Goal: Transaction & Acquisition: Purchase product/service

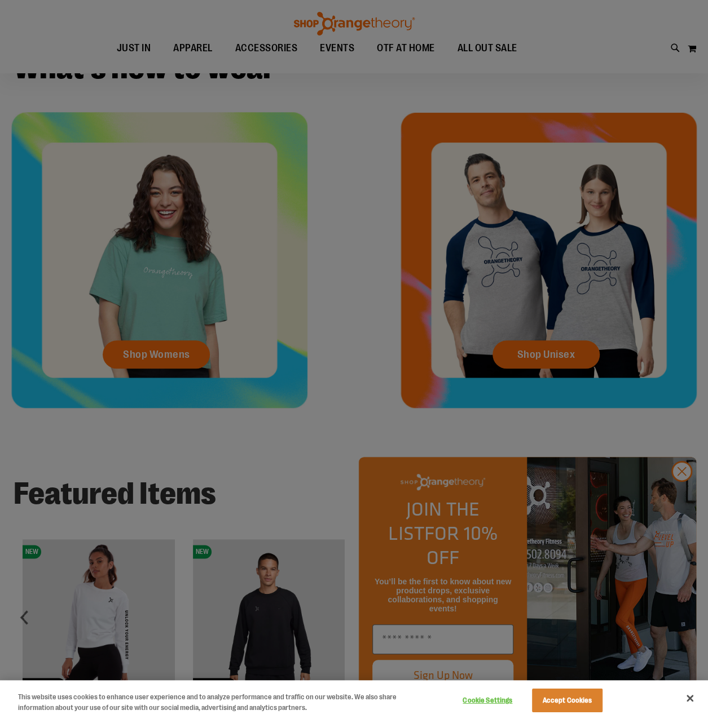
scroll to position [507, 0]
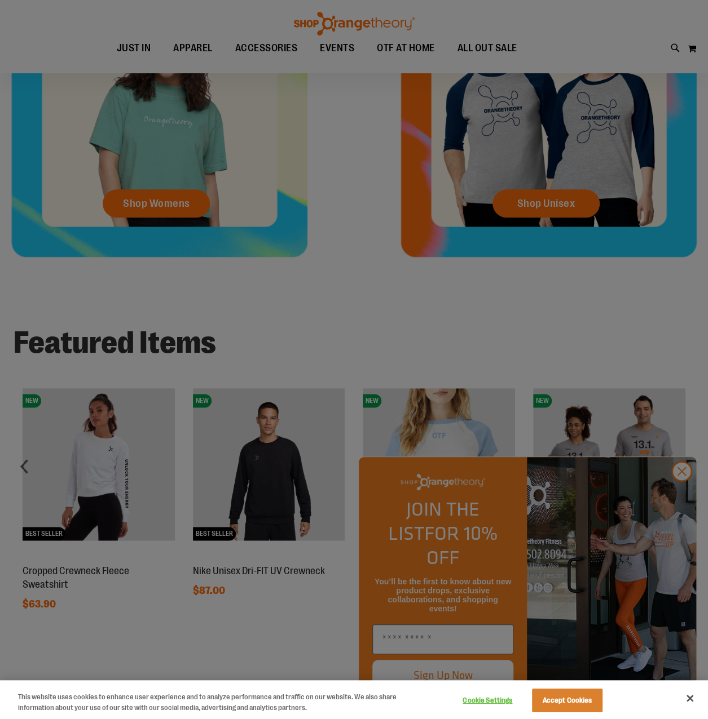
click at [677, 495] on div at bounding box center [354, 359] width 708 height 719
click at [577, 701] on button "Accept Cookies" at bounding box center [567, 701] width 70 height 24
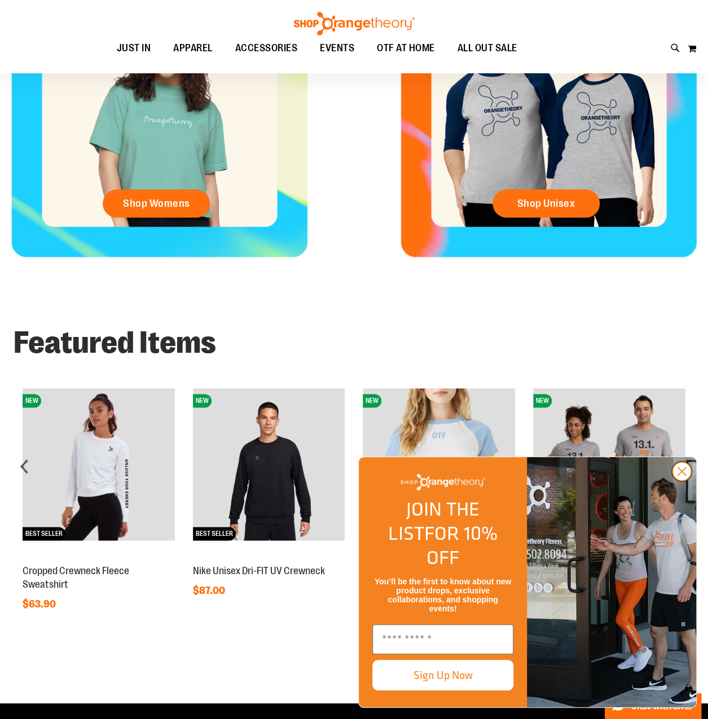
click at [679, 476] on icon "Close dialog" at bounding box center [682, 472] width 8 height 8
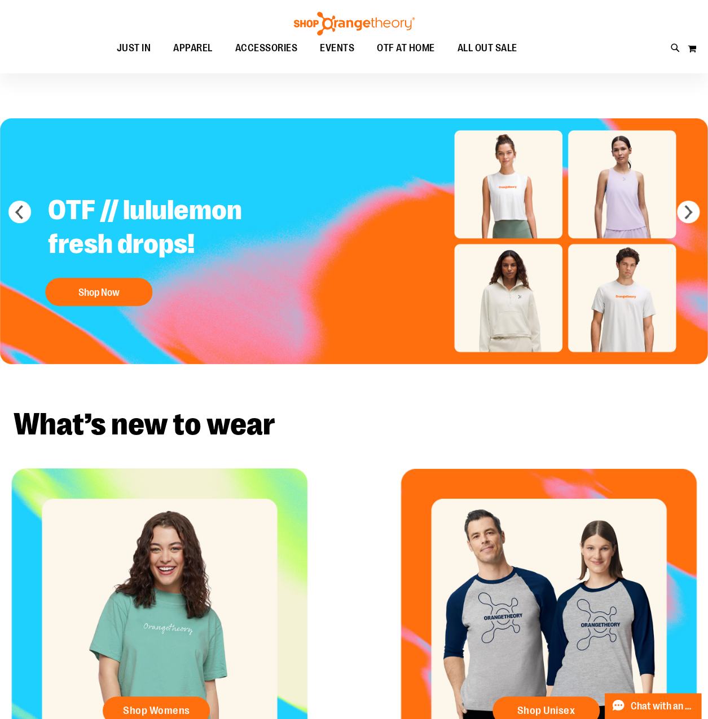
scroll to position [0, 0]
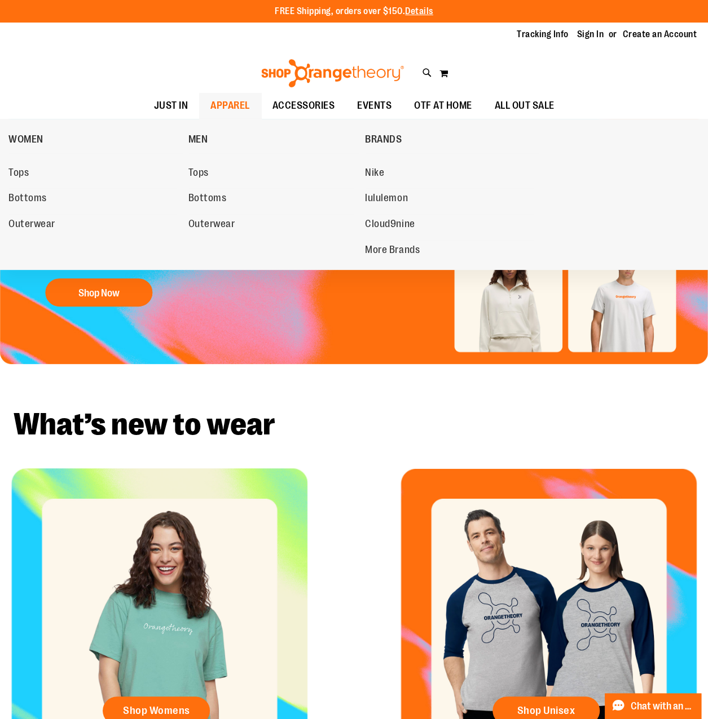
click at [210, 109] on span "APPAREL" at bounding box center [229, 105] width 39 height 25
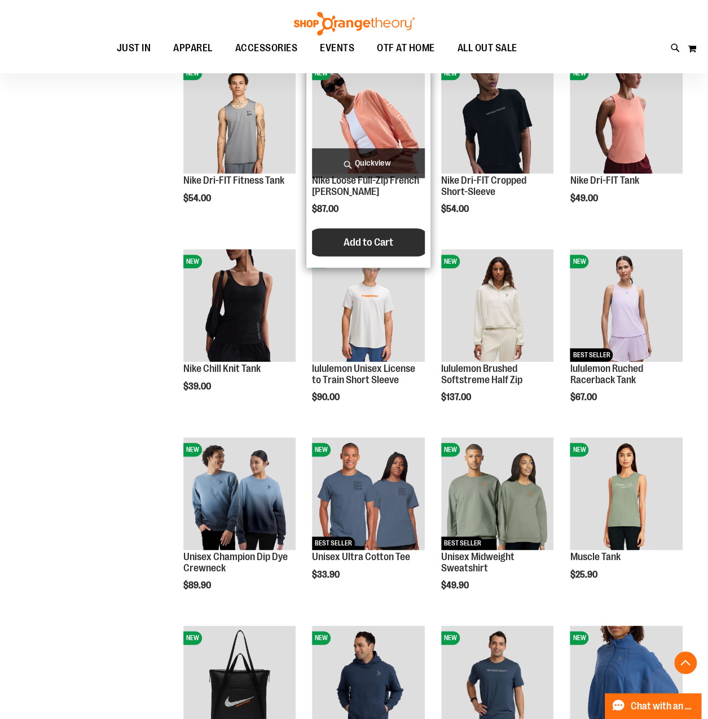
scroll to position [451, 0]
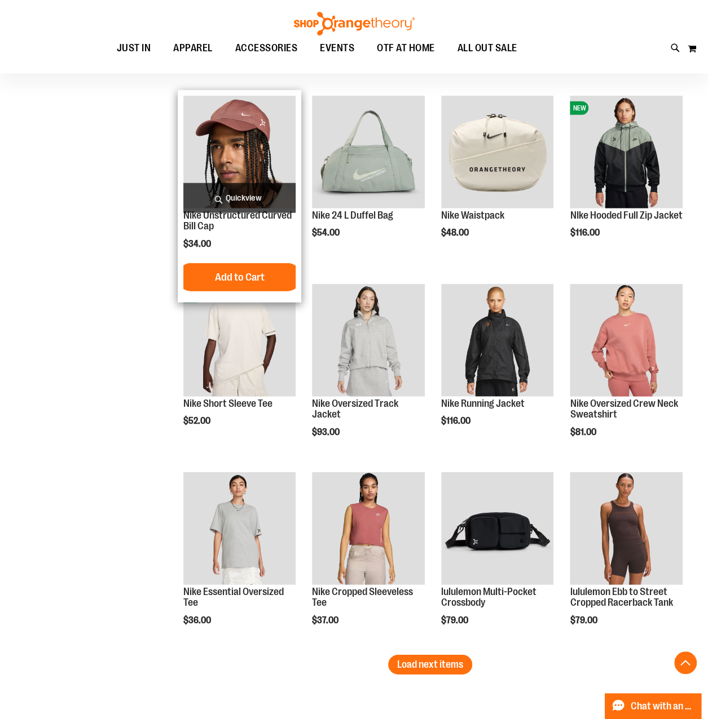
scroll to position [1410, 0]
